Goal: Use online tool/utility: Utilize a website feature to perform a specific function

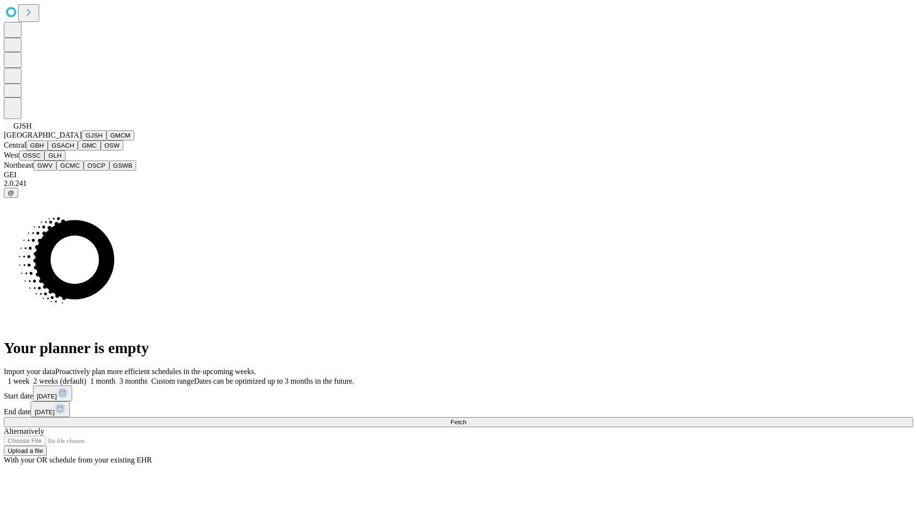
click at [82, 140] on button "GJSH" at bounding box center [94, 135] width 25 height 10
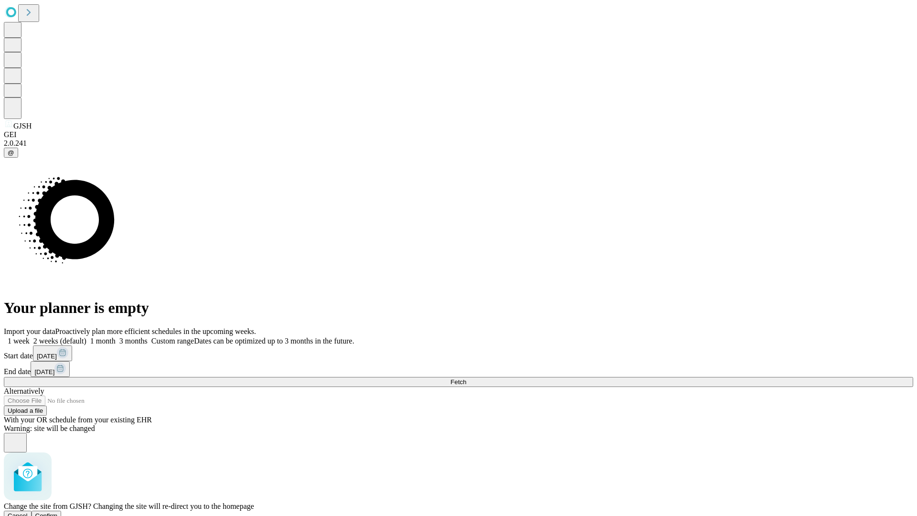
click at [58, 512] on span "Confirm" at bounding box center [46, 515] width 22 height 7
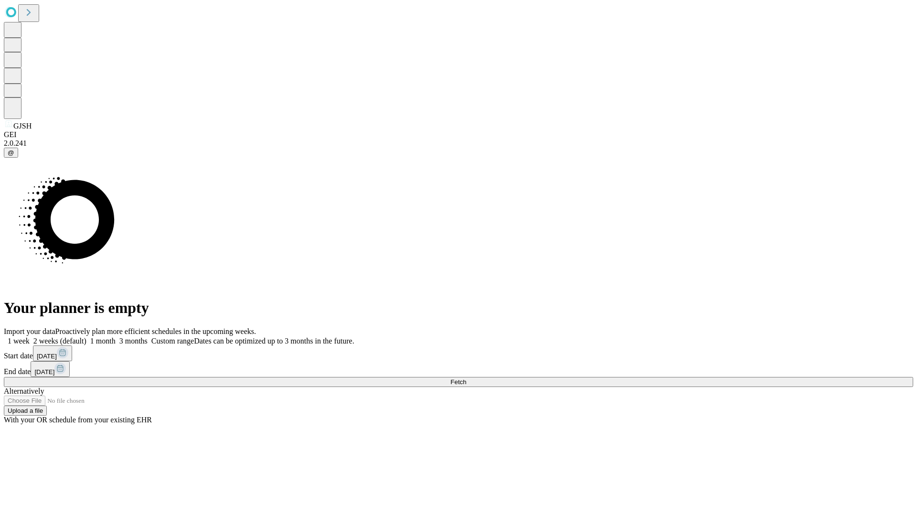
click at [86, 337] on label "2 weeks (default)" at bounding box center [58, 341] width 57 height 8
click at [466, 378] on span "Fetch" at bounding box center [458, 381] width 16 height 7
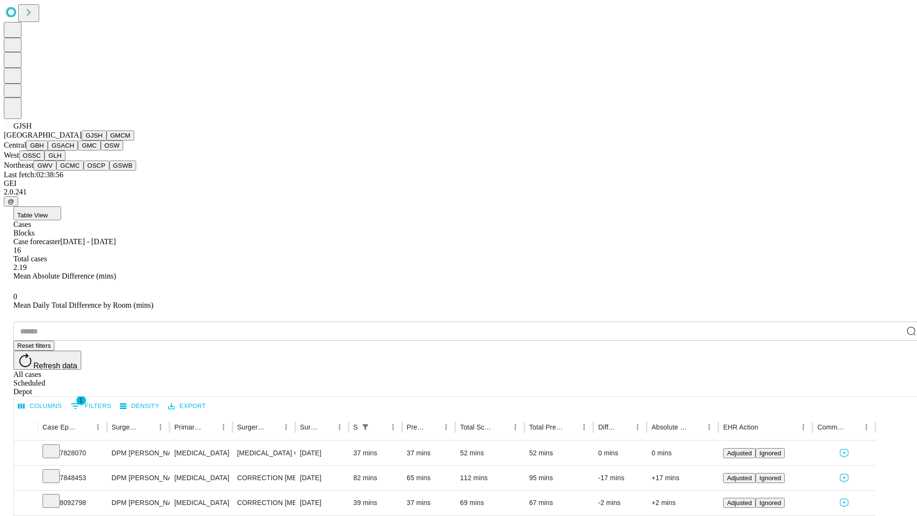
click at [106, 140] on button "GMCM" at bounding box center [120, 135] width 28 height 10
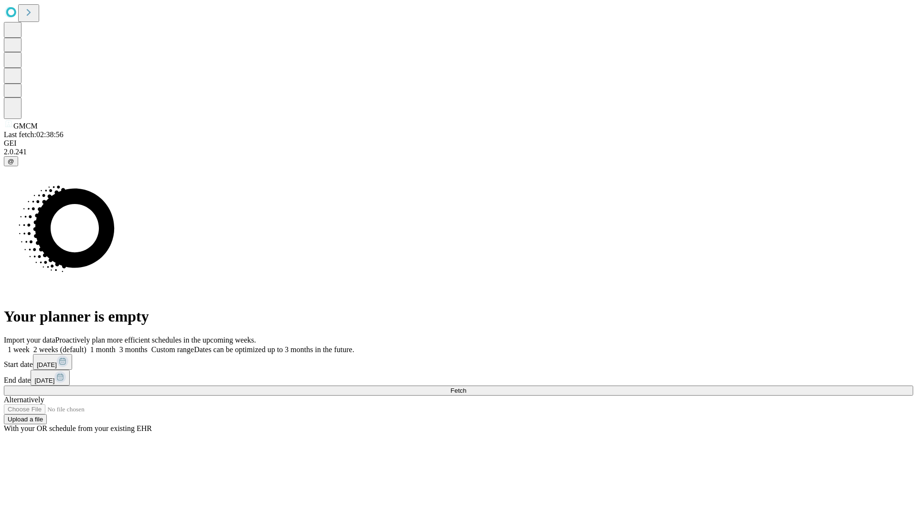
click at [86, 345] on label "2 weeks (default)" at bounding box center [58, 349] width 57 height 8
click at [466, 387] on span "Fetch" at bounding box center [458, 390] width 16 height 7
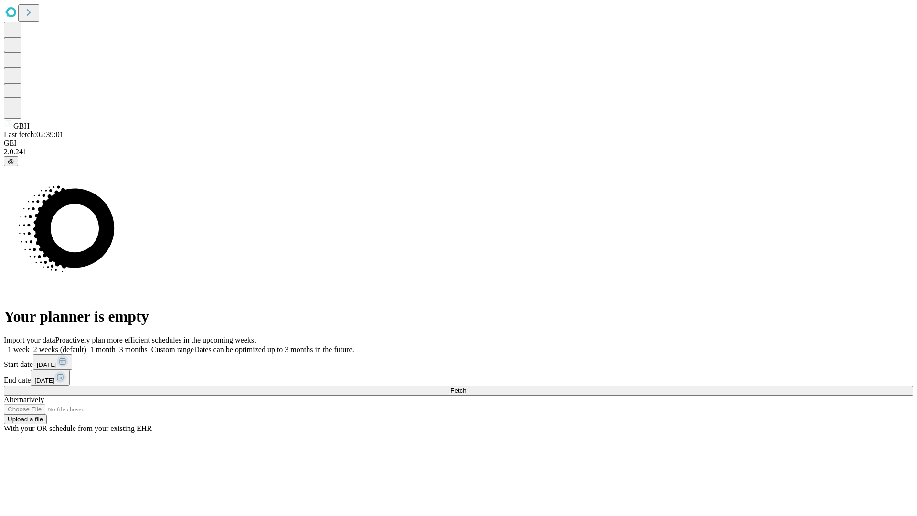
click at [86, 345] on label "2 weeks (default)" at bounding box center [58, 349] width 57 height 8
click at [466, 387] on span "Fetch" at bounding box center [458, 390] width 16 height 7
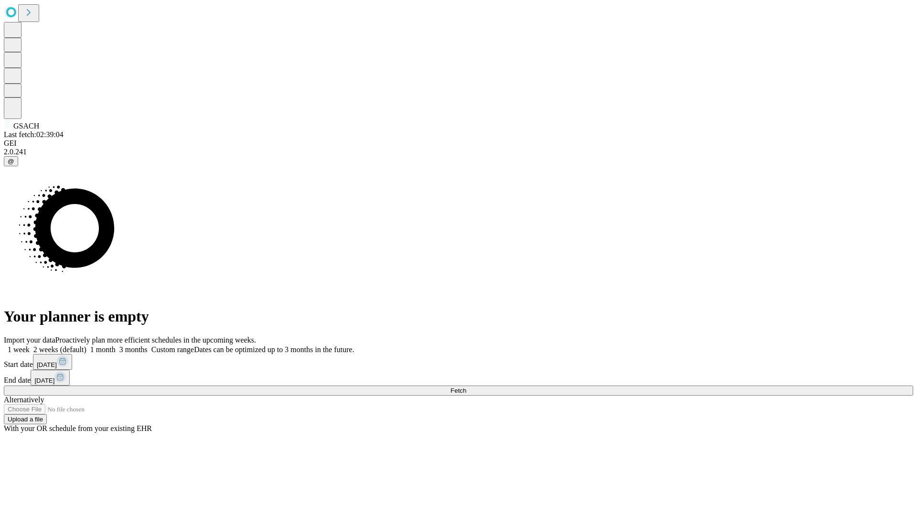
click at [466, 387] on span "Fetch" at bounding box center [458, 390] width 16 height 7
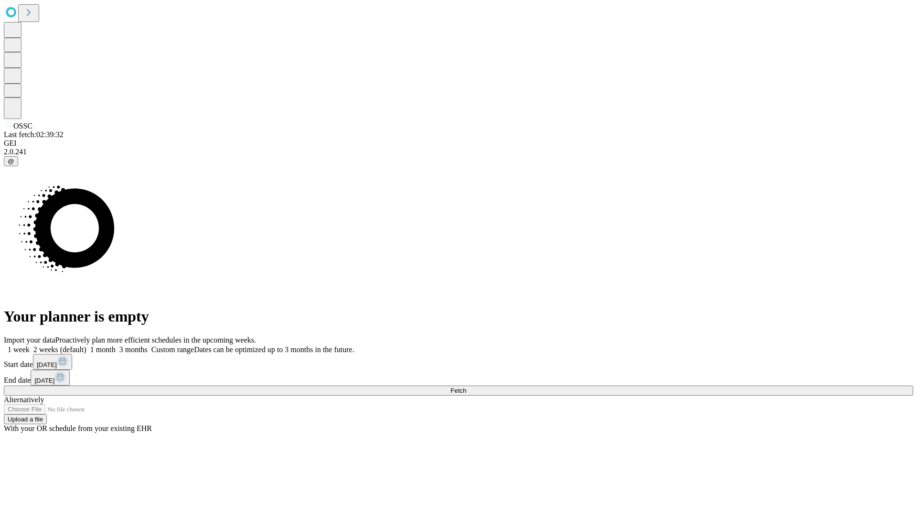
click at [86, 345] on label "2 weeks (default)" at bounding box center [58, 349] width 57 height 8
click at [466, 387] on span "Fetch" at bounding box center [458, 390] width 16 height 7
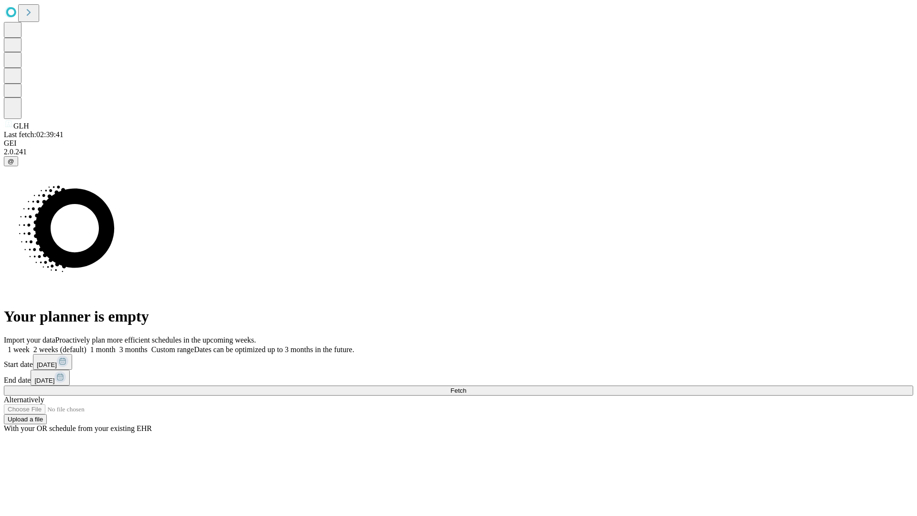
click at [86, 345] on label "2 weeks (default)" at bounding box center [58, 349] width 57 height 8
click at [466, 387] on span "Fetch" at bounding box center [458, 390] width 16 height 7
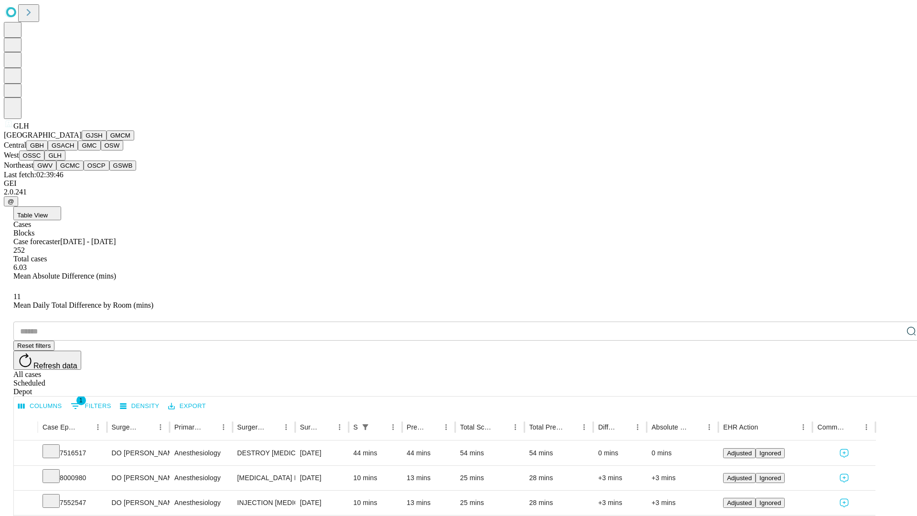
click at [56, 170] on button "GWV" at bounding box center [44, 165] width 23 height 10
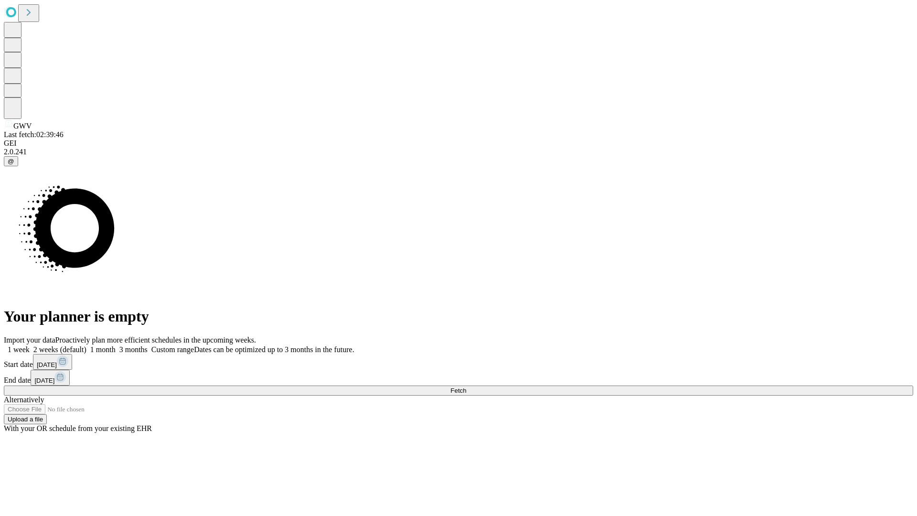
click at [86, 345] on label "2 weeks (default)" at bounding box center [58, 349] width 57 height 8
click at [466, 387] on span "Fetch" at bounding box center [458, 390] width 16 height 7
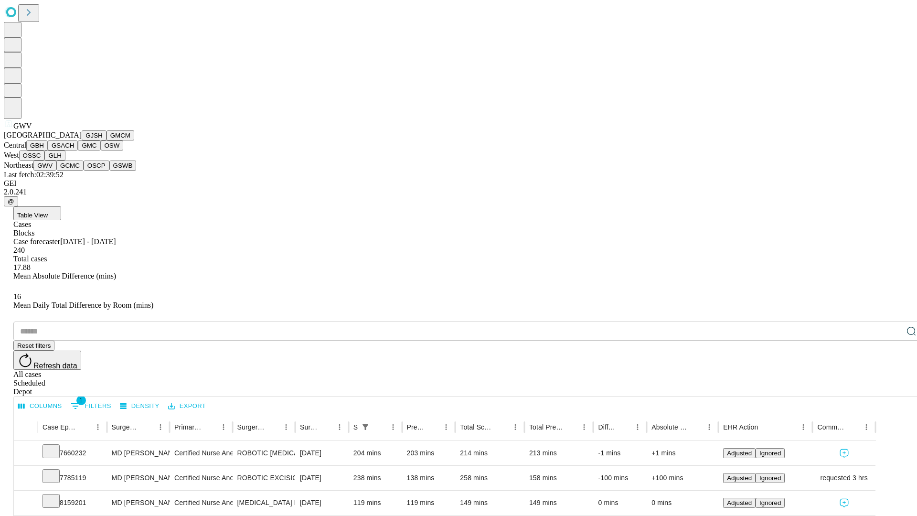
click at [74, 170] on button "GCMC" at bounding box center [69, 165] width 27 height 10
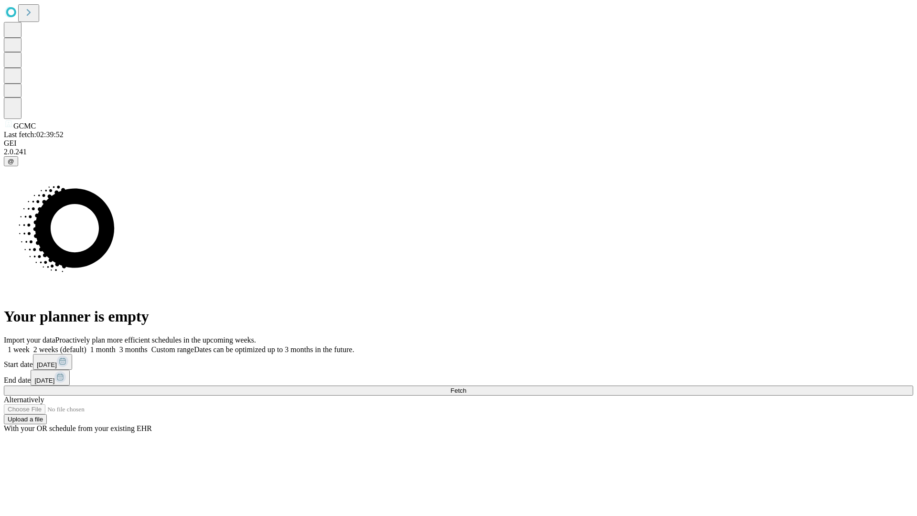
click at [466, 387] on span "Fetch" at bounding box center [458, 390] width 16 height 7
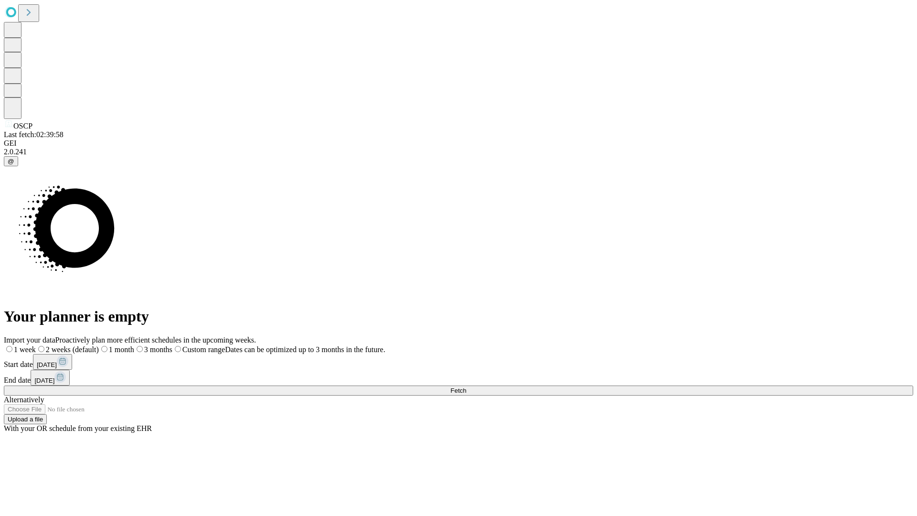
click at [466, 387] on span "Fetch" at bounding box center [458, 390] width 16 height 7
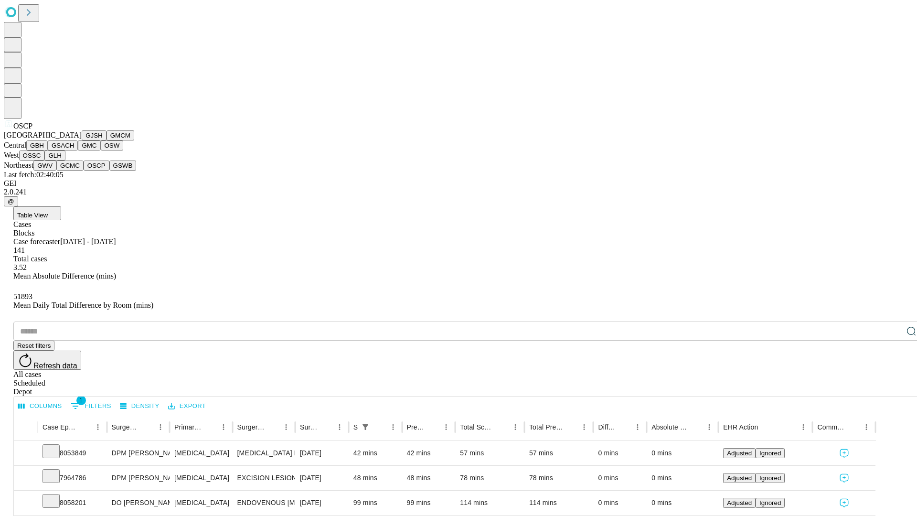
click at [109, 170] on button "GSWB" at bounding box center [122, 165] width 27 height 10
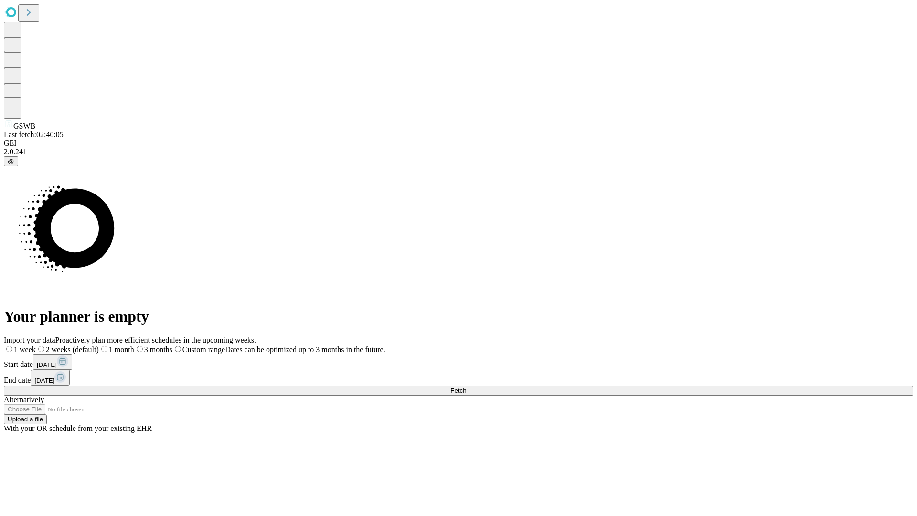
click at [466, 387] on span "Fetch" at bounding box center [458, 390] width 16 height 7
